Goal: Task Accomplishment & Management: Use online tool/utility

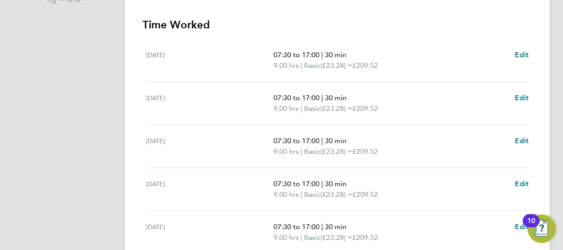
scroll to position [388, 0]
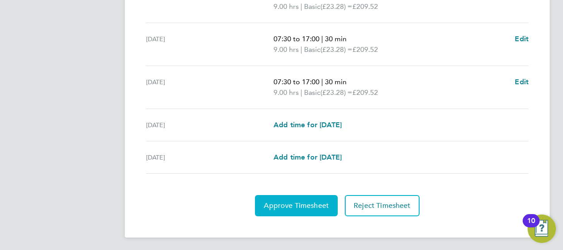
drag, startPoint x: 293, startPoint y: 212, endPoint x: 293, endPoint y: 204, distance: 8.9
click at [293, 204] on button "Approve Timesheet" at bounding box center [296, 205] width 83 height 21
click at [293, 204] on span "Approve Timesheet" at bounding box center [296, 205] width 65 height 9
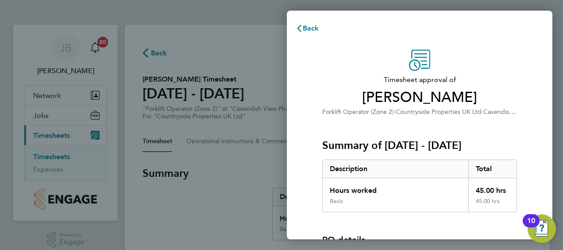
scroll to position [123, 0]
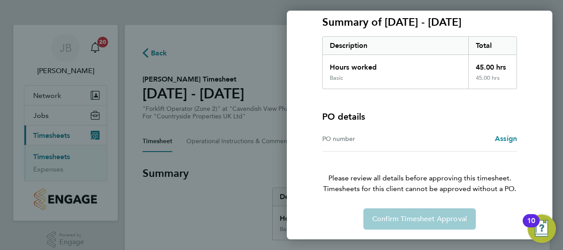
click at [416, 223] on div "Confirm Timesheet Approval" at bounding box center [420, 218] width 216 height 21
click at [407, 213] on div "Confirm Timesheet Approval" at bounding box center [420, 218] width 216 height 21
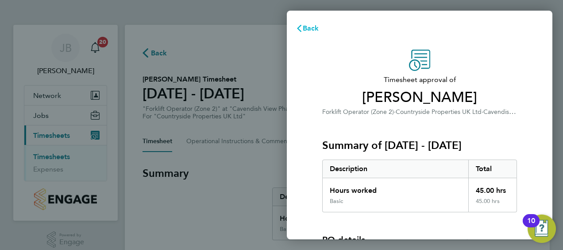
click at [310, 28] on span "Back" at bounding box center [311, 28] width 16 height 8
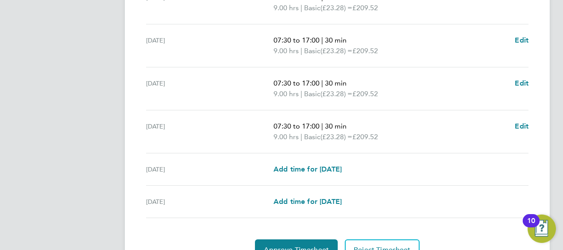
scroll to position [388, 0]
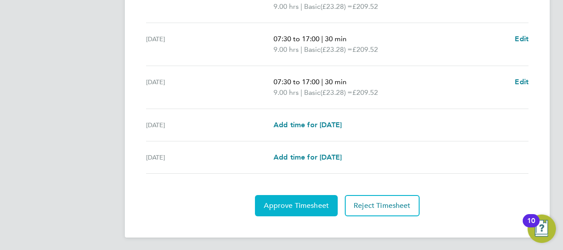
click at [297, 201] on span "Approve Timesheet" at bounding box center [296, 205] width 65 height 9
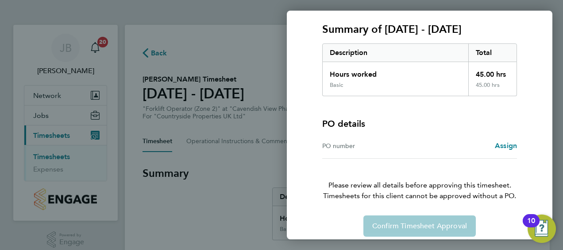
scroll to position [117, 0]
